Goal: Task Accomplishment & Management: Manage account settings

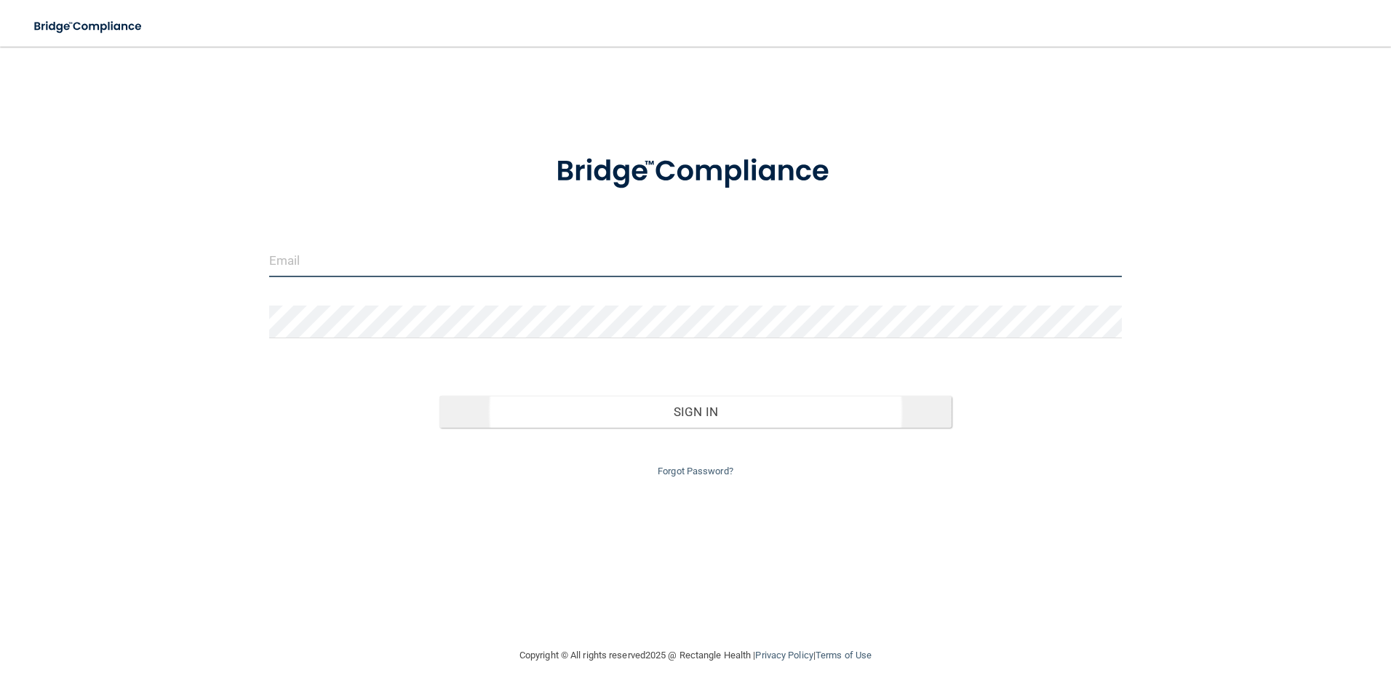
type input "[EMAIL_ADDRESS][DOMAIN_NAME]"
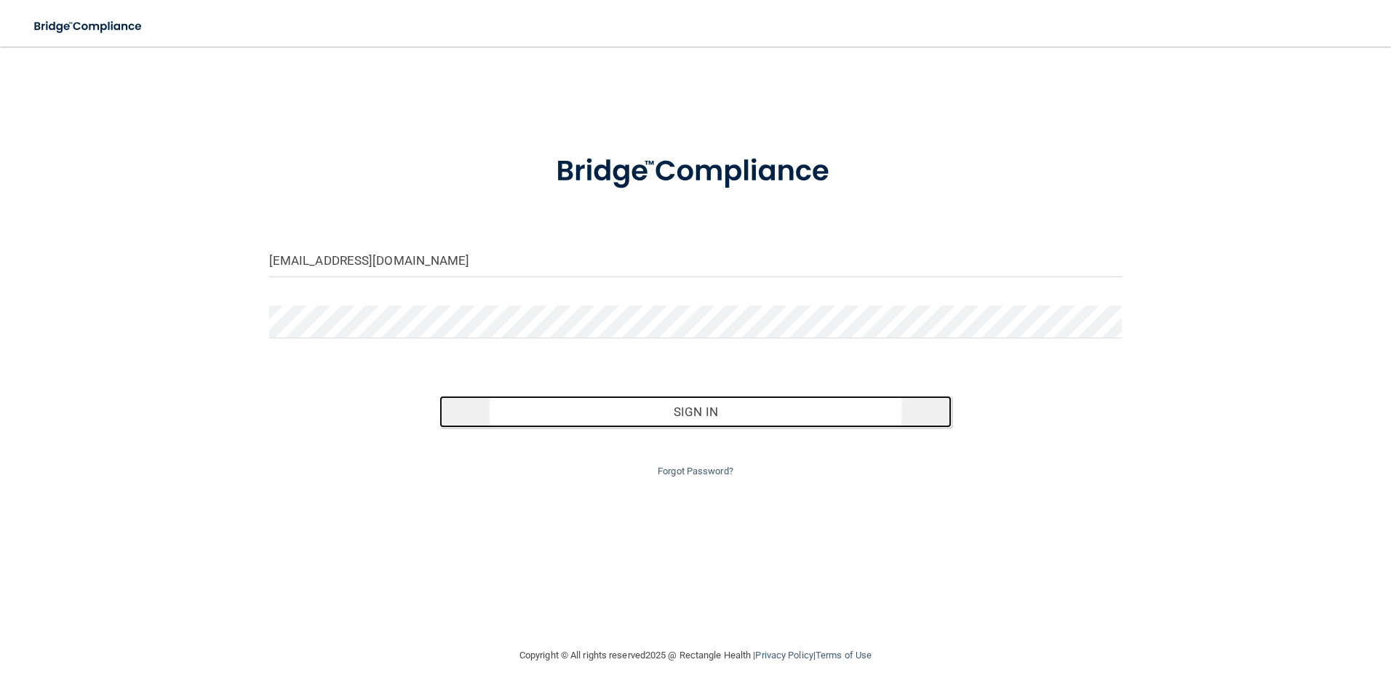
click at [692, 412] on button "Sign In" at bounding box center [695, 412] width 512 height 32
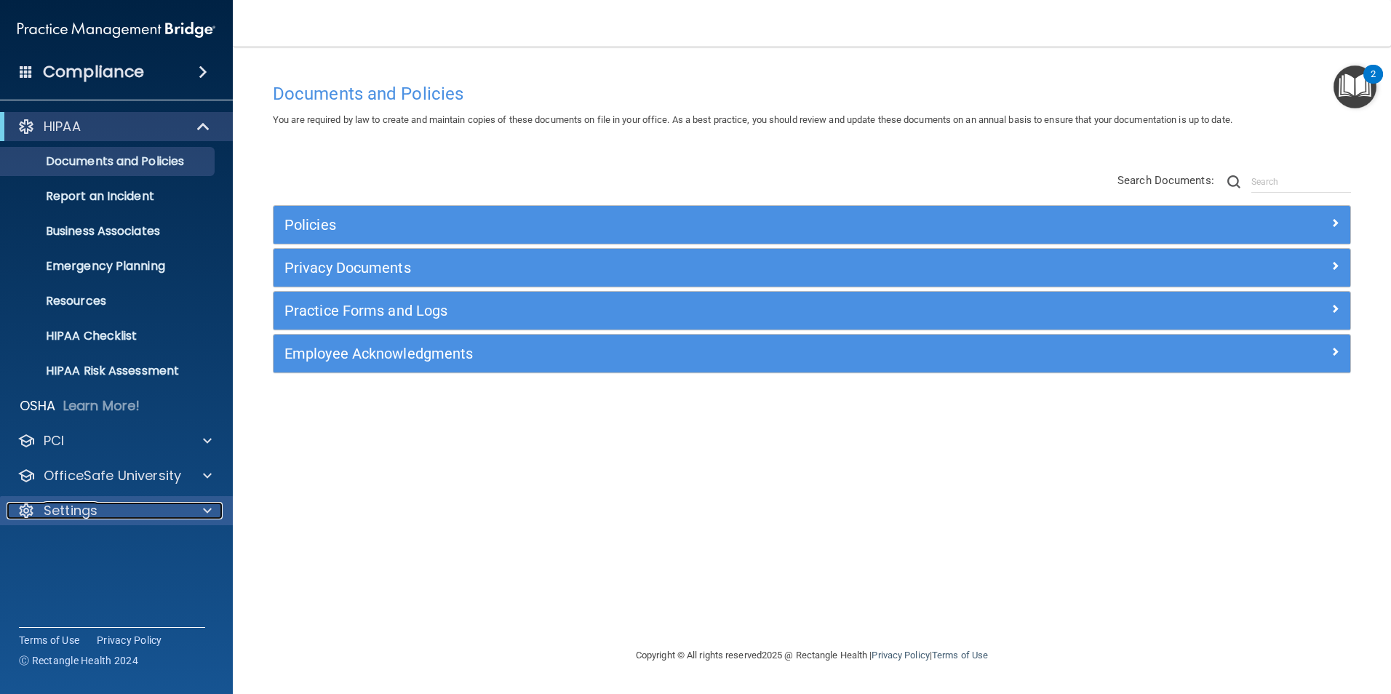
click at [73, 511] on p "Settings" at bounding box center [71, 510] width 54 height 17
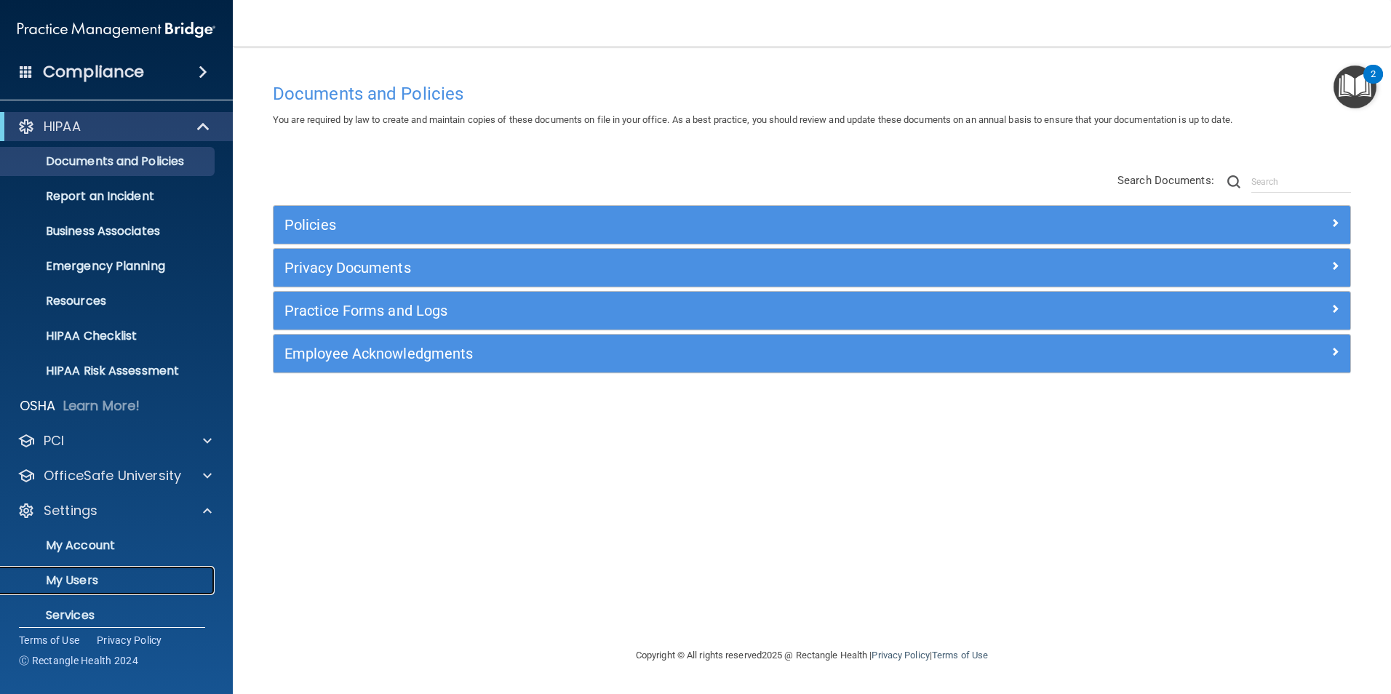
click at [67, 585] on p "My Users" at bounding box center [108, 580] width 199 height 15
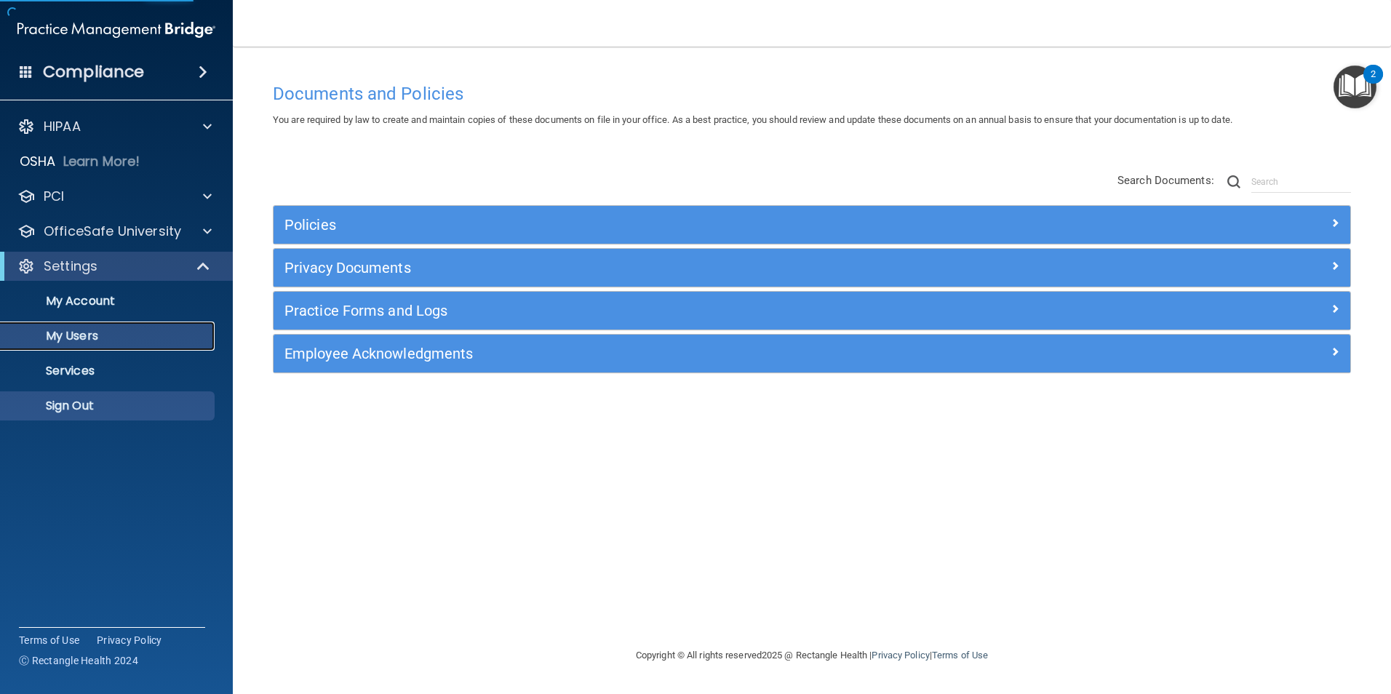
select select "20"
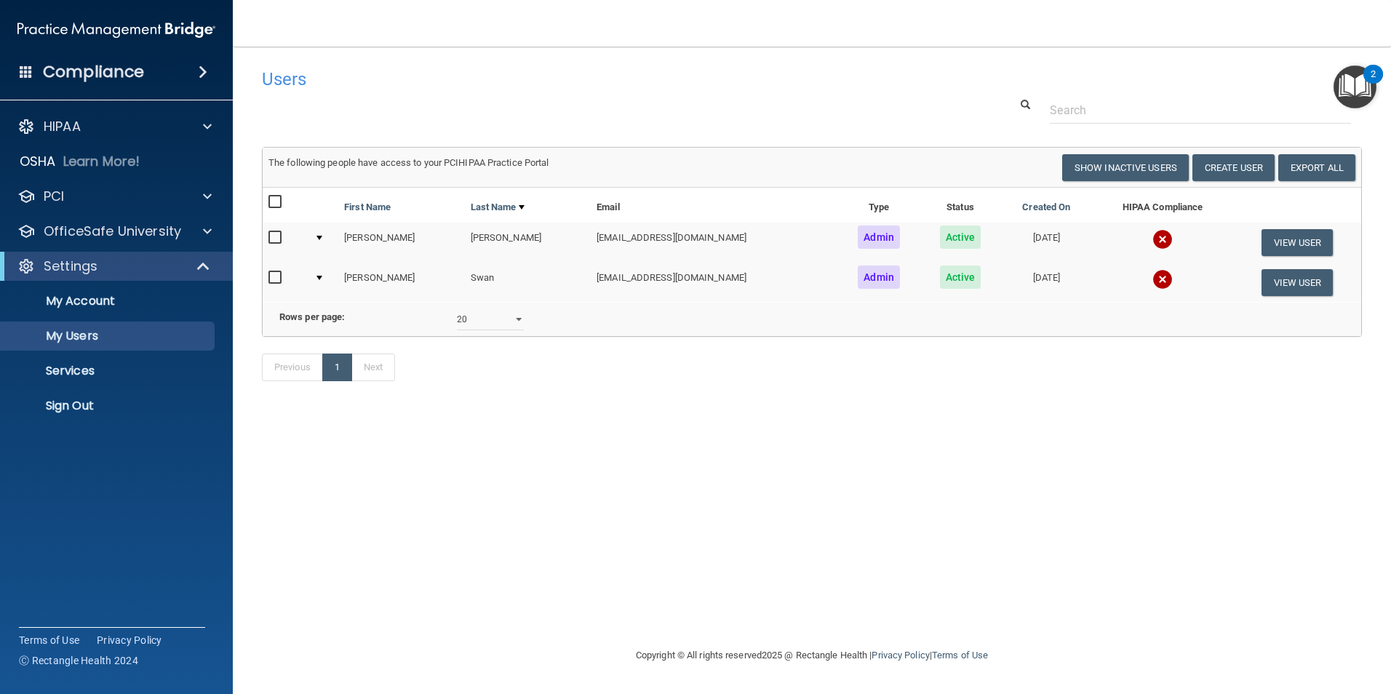
click at [73, 72] on h4 "Compliance" at bounding box center [93, 72] width 101 height 20
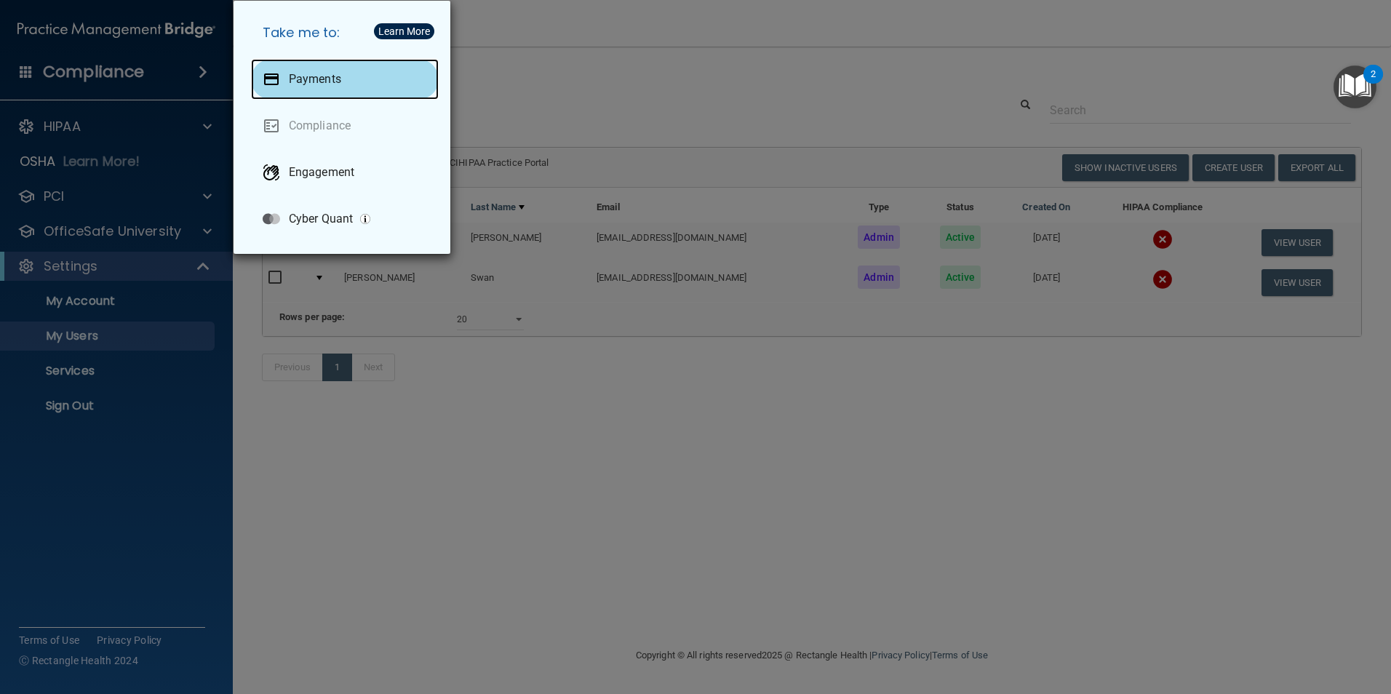
click at [308, 79] on p "Payments" at bounding box center [315, 79] width 52 height 15
